Goal: Information Seeking & Learning: Learn about a topic

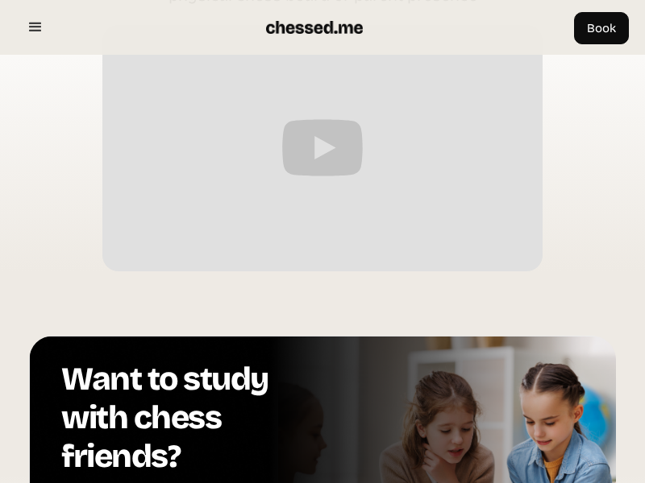
scroll to position [3047, 0]
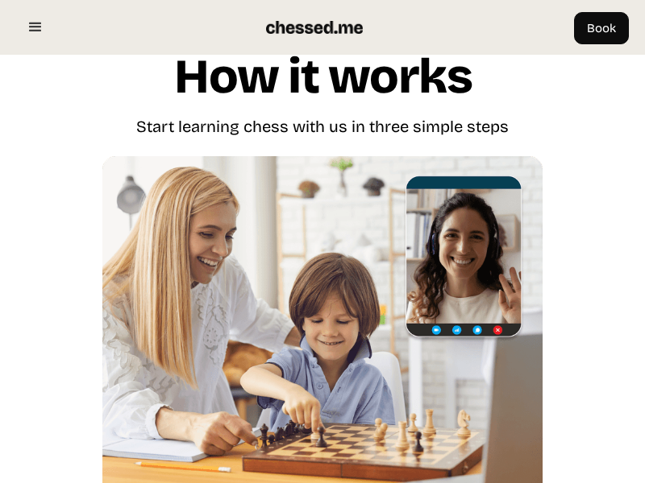
scroll to position [3046, 0]
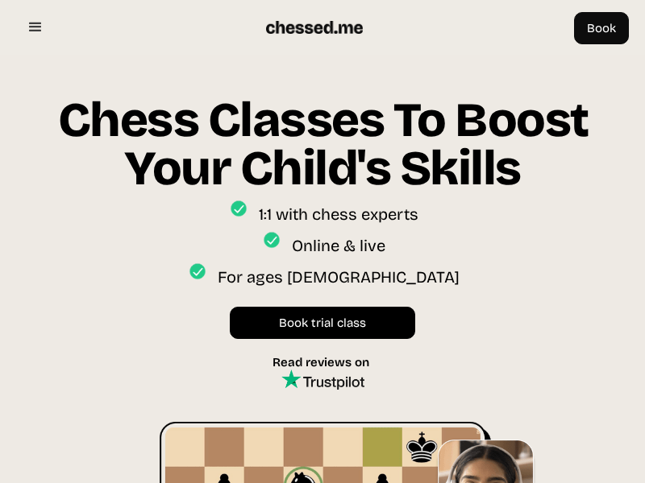
scroll to position [3767, 0]
